Goal: Task Accomplishment & Management: Manage account settings

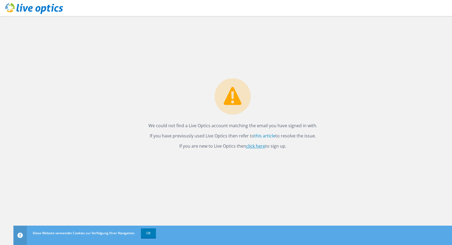
click at [254, 146] on link "click here" at bounding box center [255, 146] width 19 height 6
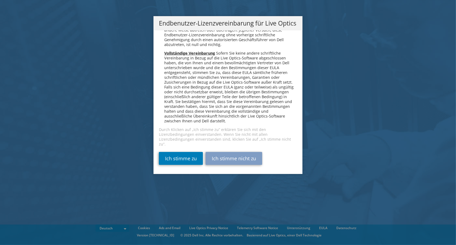
scroll to position [2640, 0]
click at [186, 155] on link "Ich stimme zu" at bounding box center [181, 158] width 44 height 13
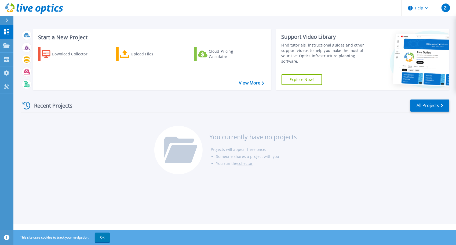
click at [402, 176] on div "Recent Projects All Projects You currently have no projects Projects will appea…" at bounding box center [235, 137] width 429 height 85
